Goal: Information Seeking & Learning: Learn about a topic

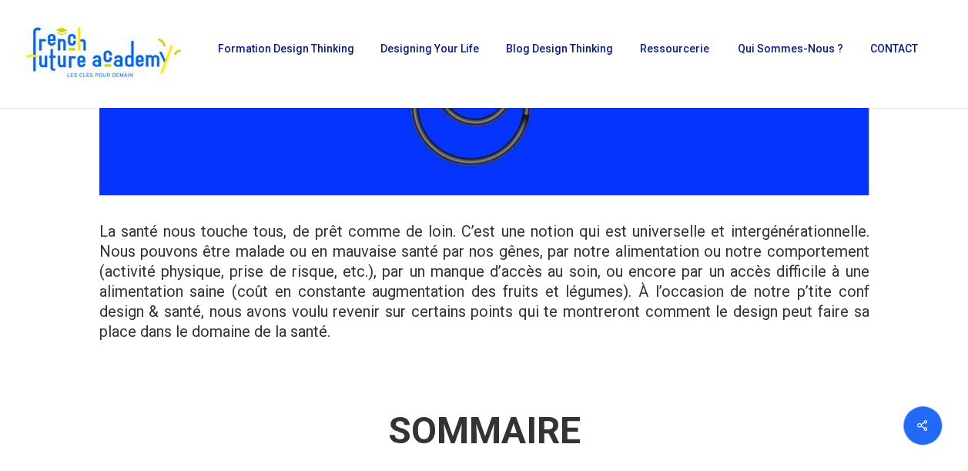
scroll to position [567, 0]
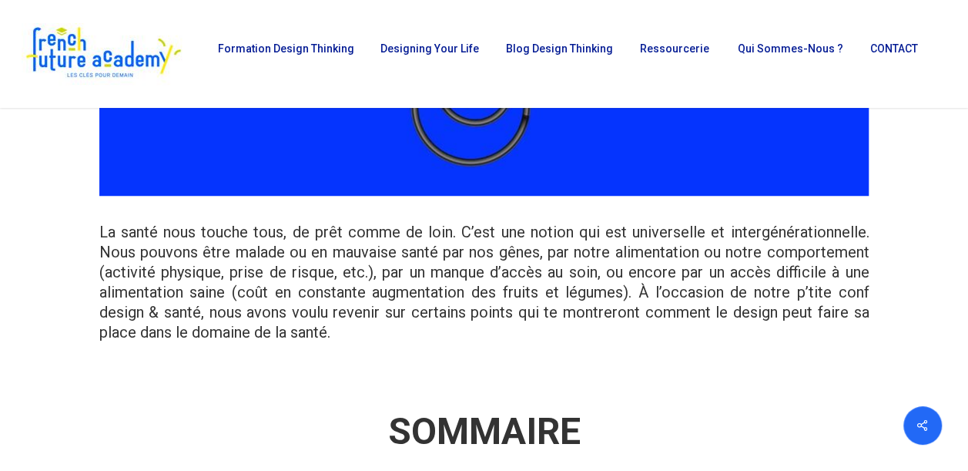
drag, startPoint x: 376, startPoint y: 229, endPoint x: 81, endPoint y: 213, distance: 295.5
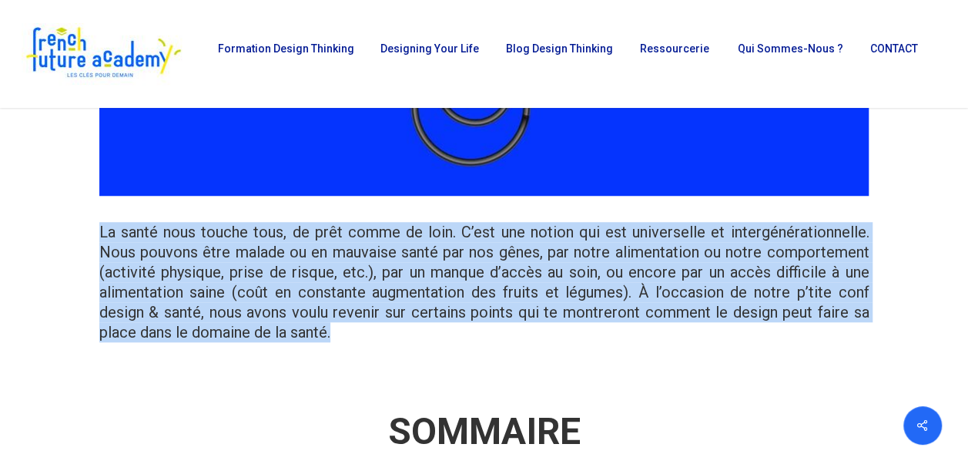
drag, startPoint x: 81, startPoint y: 213, endPoint x: 389, endPoint y: 337, distance: 332.2
copy div "La santé nous touche tous, de prêt comme de loin. C’est une notion qui est univ…"
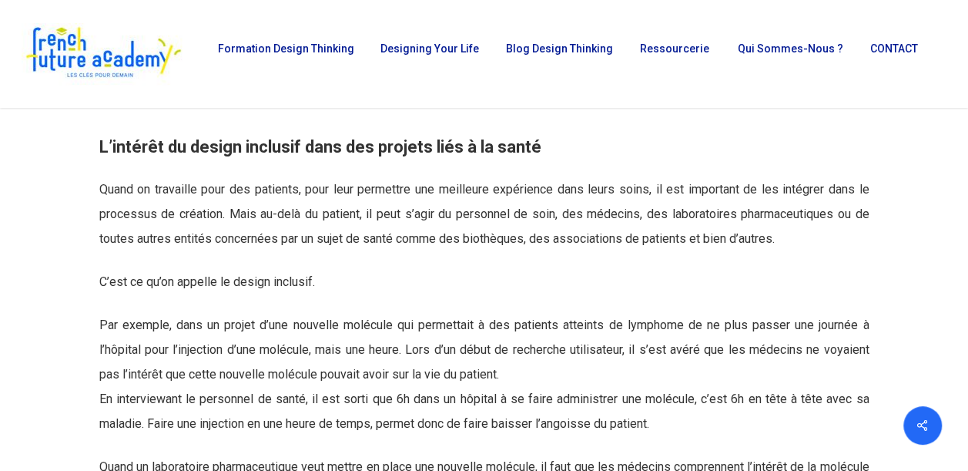
scroll to position [2197, 0]
drag, startPoint x: 92, startPoint y: 188, endPoint x: 884, endPoint y: 240, distance: 793.7
copy span "Quand on travaille pour des patients, pour leur permettre une meilleure expérie…"
